Goal: Task Accomplishment & Management: Complete application form

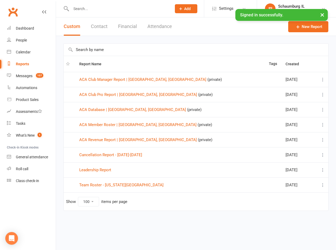
select select "100"
click at [78, 9] on input "text" at bounding box center [118, 8] width 98 height 7
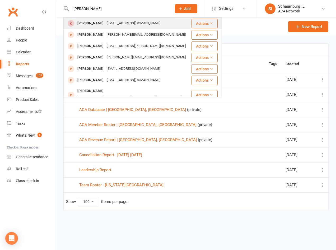
type input "[PERSON_NAME]"
click at [100, 23] on div "[PERSON_NAME]" at bounding box center [90, 24] width 29 height 8
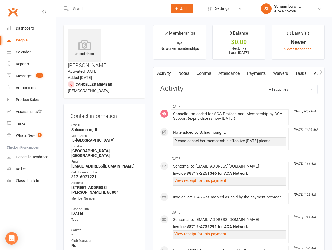
click at [257, 74] on link "Payments" at bounding box center [256, 73] width 26 height 12
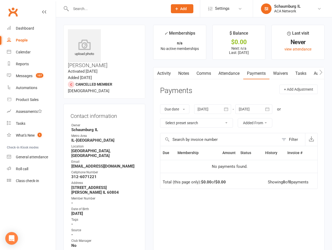
click at [282, 74] on link "Waivers" at bounding box center [280, 73] width 22 height 12
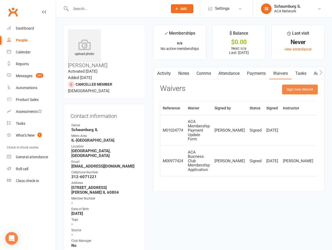
click at [295, 88] on button "Sign new Waiver" at bounding box center [300, 89] width 36 height 10
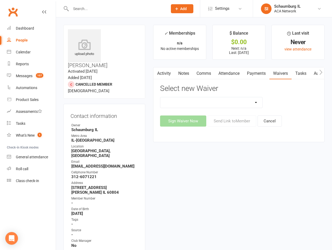
click at [254, 103] on select "ACA Business Club Membership Application ACA Membership Payment Update Form" at bounding box center [211, 102] width 102 height 11
select select "10856"
click at [160, 97] on select "ACA Business Club Membership Application ACA Membership Payment Update Form" at bounding box center [211, 102] width 102 height 11
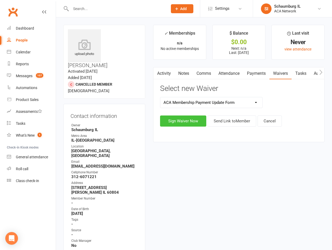
click at [188, 121] on button "Sign Waiver Now" at bounding box center [183, 120] width 46 height 11
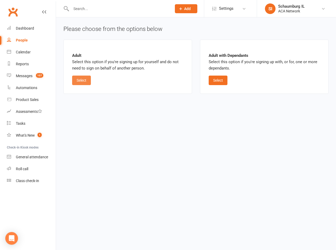
click at [81, 80] on button "Select" at bounding box center [81, 80] width 19 height 10
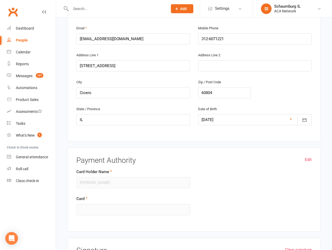
scroll to position [138, 0]
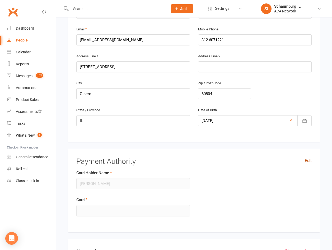
click at [308, 157] on link "Edit" at bounding box center [308, 160] width 7 height 6
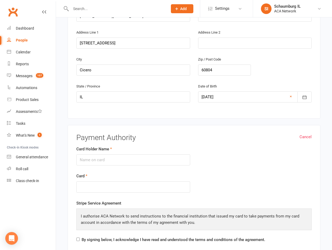
scroll to position [270, 0]
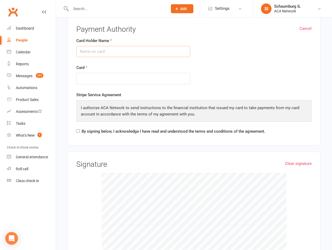
click at [138, 46] on input "Card Holder Name" at bounding box center [133, 51] width 114 height 11
type input "[PERSON_NAME]"
click at [77, 129] on input "By signing below, I acknowledge I have read and understood the terms and condit…" at bounding box center [77, 130] width 3 height 3
checkbox input "true"
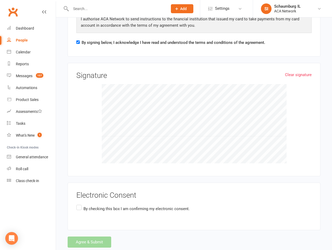
scroll to position [367, 0]
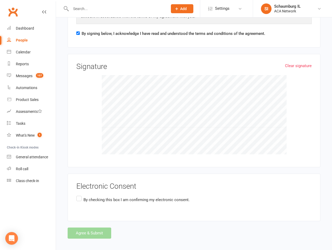
click at [79, 195] on label "By checking this box I am confirming my electronic consent." at bounding box center [132, 200] width 113 height 10
click at [79, 195] on input "By checking this box I am confirming my electronic consent." at bounding box center [77, 195] width 3 height 0
click at [88, 229] on button "Agree & Submit" at bounding box center [90, 232] width 44 height 11
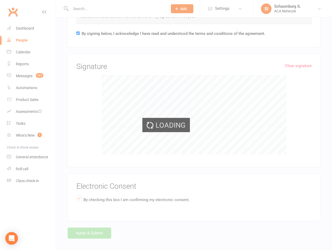
scroll to position [0, 0]
